Goal: Transaction & Acquisition: Purchase product/service

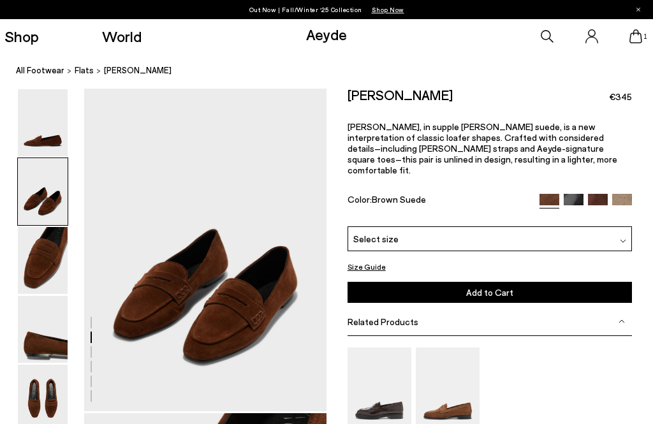
click at [26, 150] on img at bounding box center [43, 122] width 50 height 67
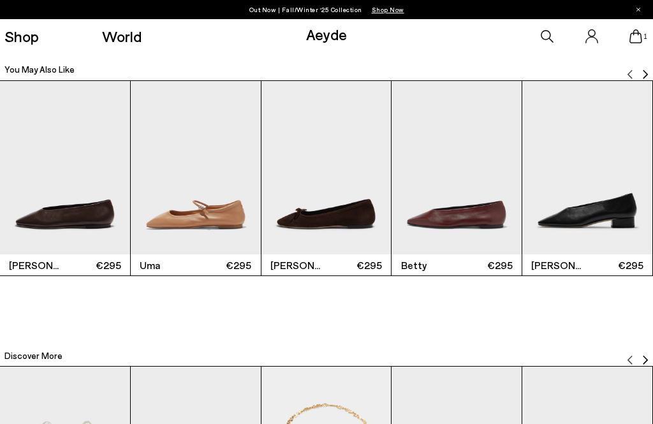
scroll to position [2049, 0]
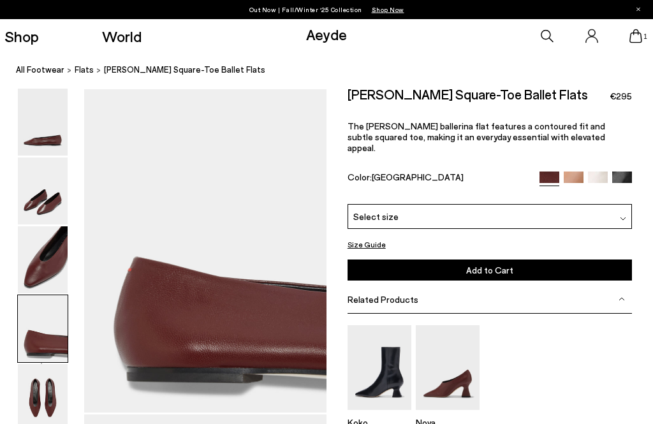
scroll to position [974, 0]
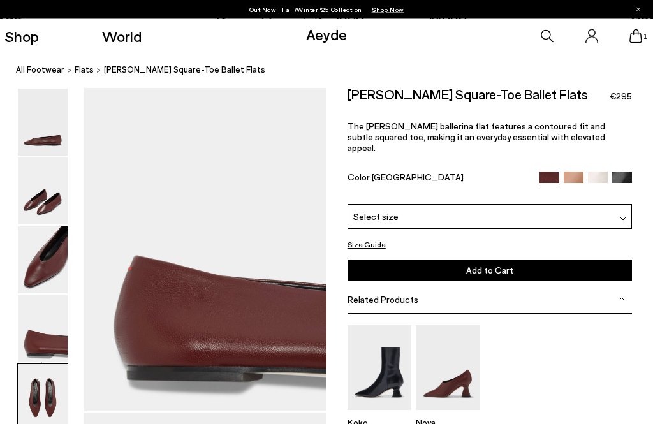
click at [39, 398] on img at bounding box center [43, 398] width 50 height 67
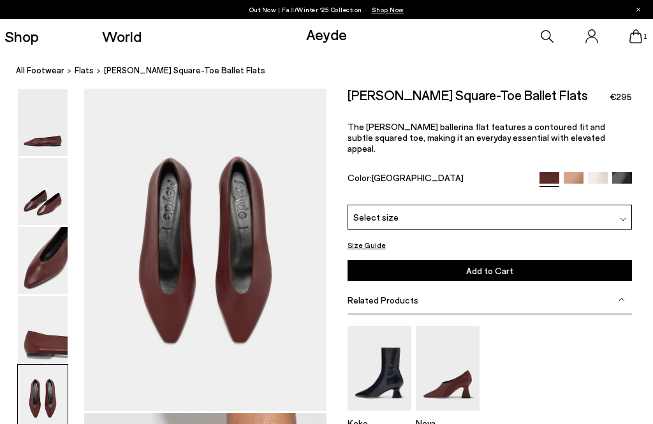
scroll to position [1705, 0]
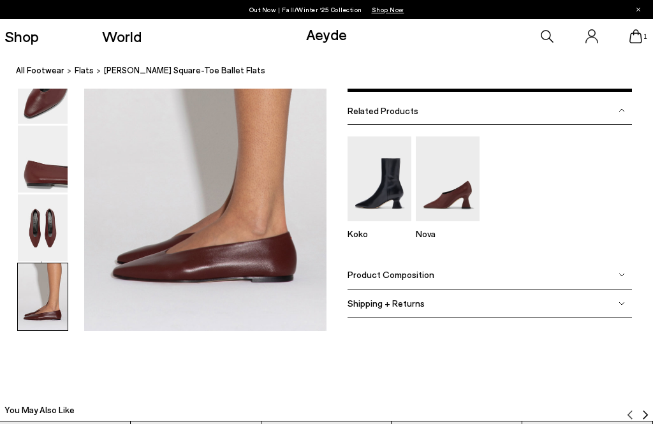
click at [50, 287] on img at bounding box center [43, 296] width 50 height 67
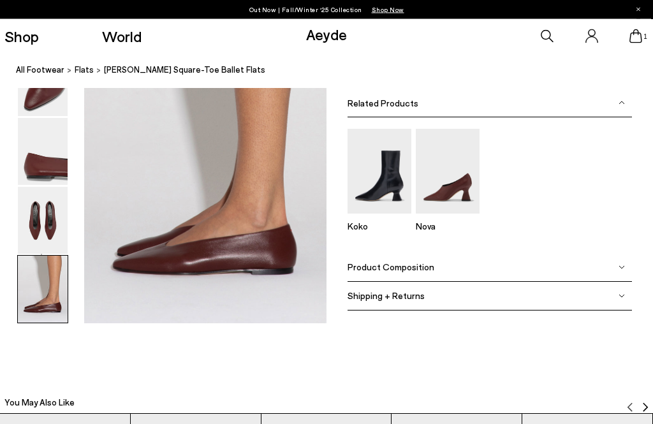
click at [54, 223] on img at bounding box center [43, 220] width 50 height 67
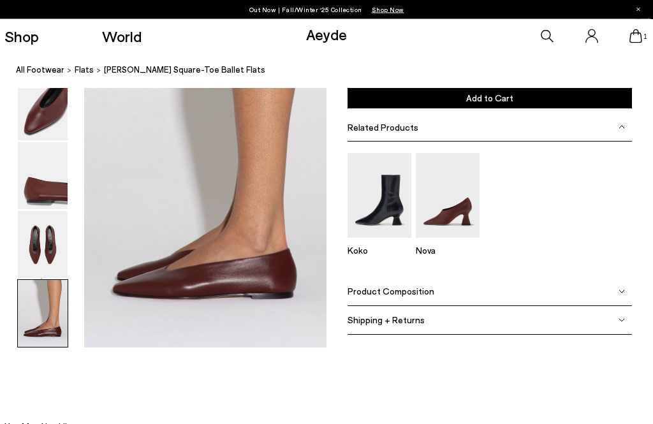
scroll to position [1300, 0]
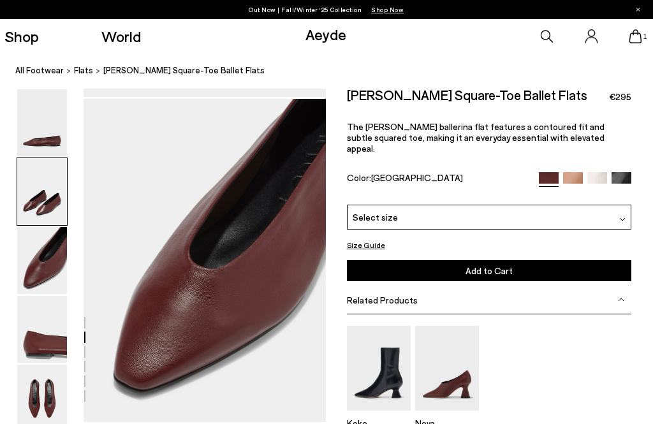
scroll to position [572, 6]
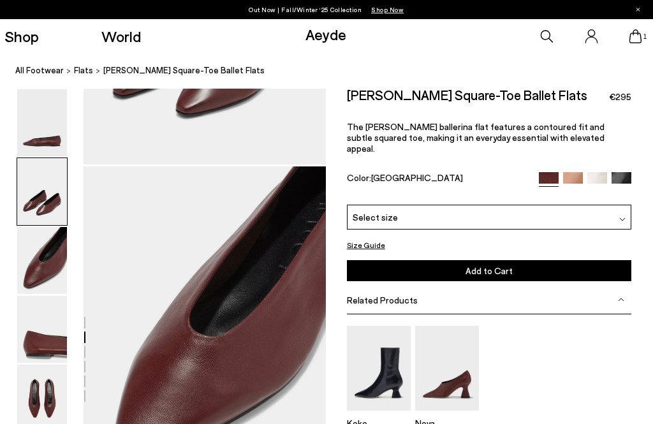
click at [0, 0] on span "Select a Size" at bounding box center [0, 0] width 0 height 0
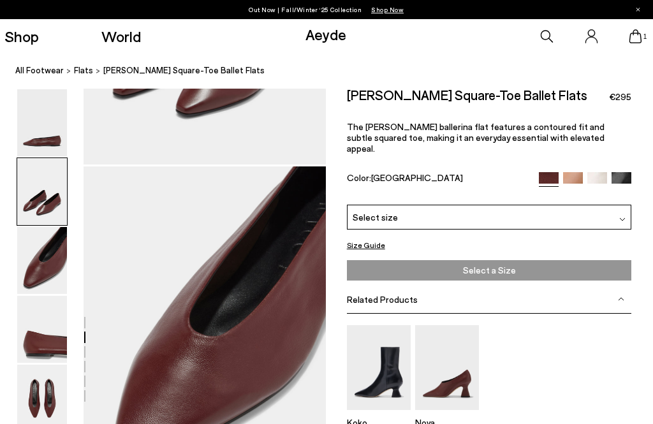
scroll to position [572, 6]
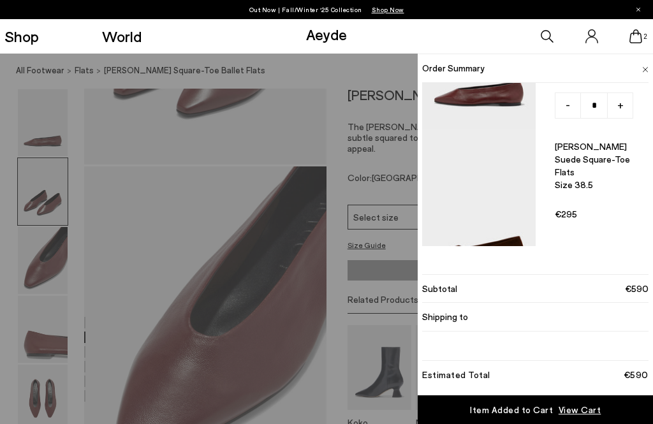
scroll to position [110, 0]
type input "*"
